Goal: Task Accomplishment & Management: Manage account settings

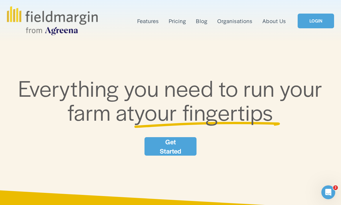
click at [325, 21] on link "LOGIN" at bounding box center [315, 21] width 36 height 15
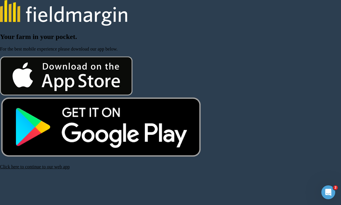
click at [34, 169] on link "Click here to continue to our web app" at bounding box center [35, 166] width 70 height 5
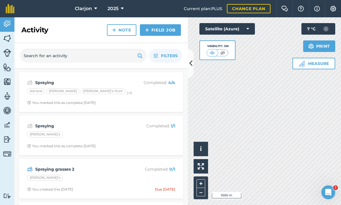
click at [202, 156] on button "i" at bounding box center [200, 149] width 14 height 14
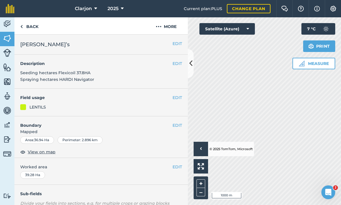
click at [241, 31] on button "Satellite (Azure)" at bounding box center [226, 29] width 55 height 12
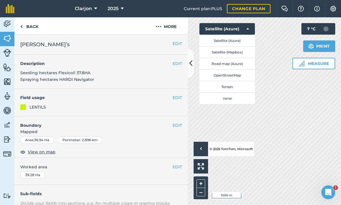
click at [10, 139] on img at bounding box center [7, 139] width 8 height 9
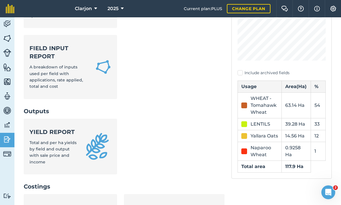
scroll to position [100, 0]
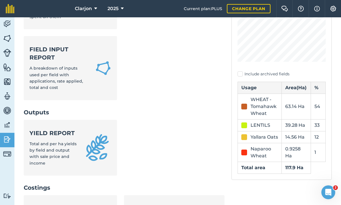
click at [9, 128] on img at bounding box center [7, 125] width 8 height 9
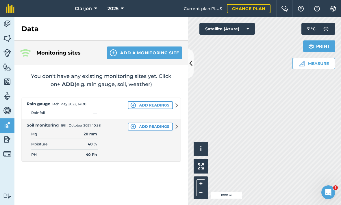
click at [168, 53] on button "Add a Monitoring Site" at bounding box center [144, 52] width 75 height 13
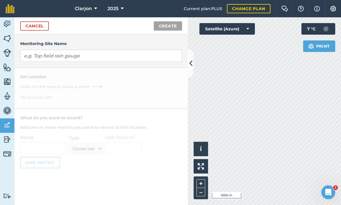
click at [33, 27] on link "Cancel" at bounding box center [34, 25] width 29 height 9
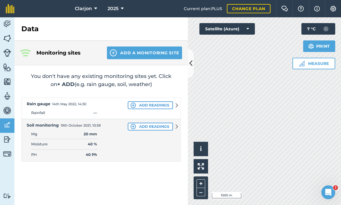
click at [8, 112] on img at bounding box center [7, 110] width 8 height 9
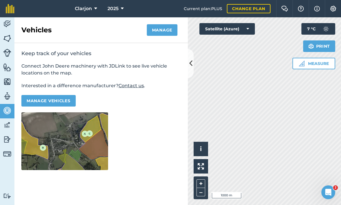
click at [8, 98] on img at bounding box center [7, 96] width 8 height 9
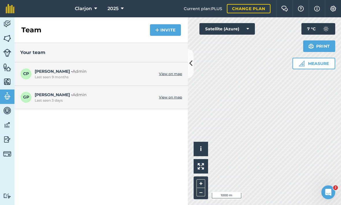
click at [6, 80] on img at bounding box center [7, 81] width 8 height 9
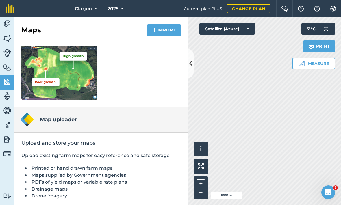
scroll to position [86, 0]
click at [37, 83] on img at bounding box center [59, 73] width 76 height 54
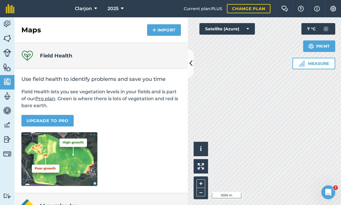
scroll to position [0, 0]
click at [34, 120] on link "Upgrade to Pro" at bounding box center [47, 121] width 52 height 12
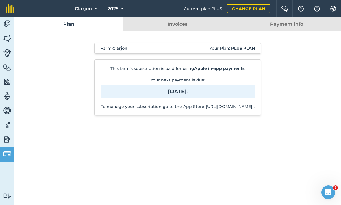
click at [216, 28] on link "Invoices" at bounding box center [177, 24] width 109 height 14
click at [214, 27] on link "Invoices" at bounding box center [177, 24] width 109 height 14
click at [282, 24] on link "Payment info" at bounding box center [286, 24] width 109 height 14
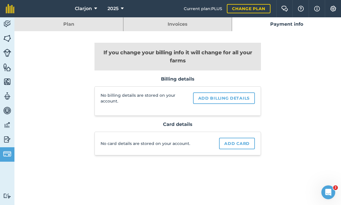
click at [219, 20] on link "Invoices" at bounding box center [177, 24] width 109 height 14
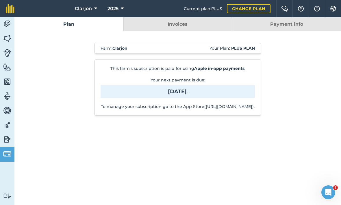
click at [213, 26] on link "Invoices" at bounding box center [177, 24] width 109 height 14
click at [209, 25] on link "Invoices" at bounding box center [177, 24] width 109 height 14
